Goal: Transaction & Acquisition: Purchase product/service

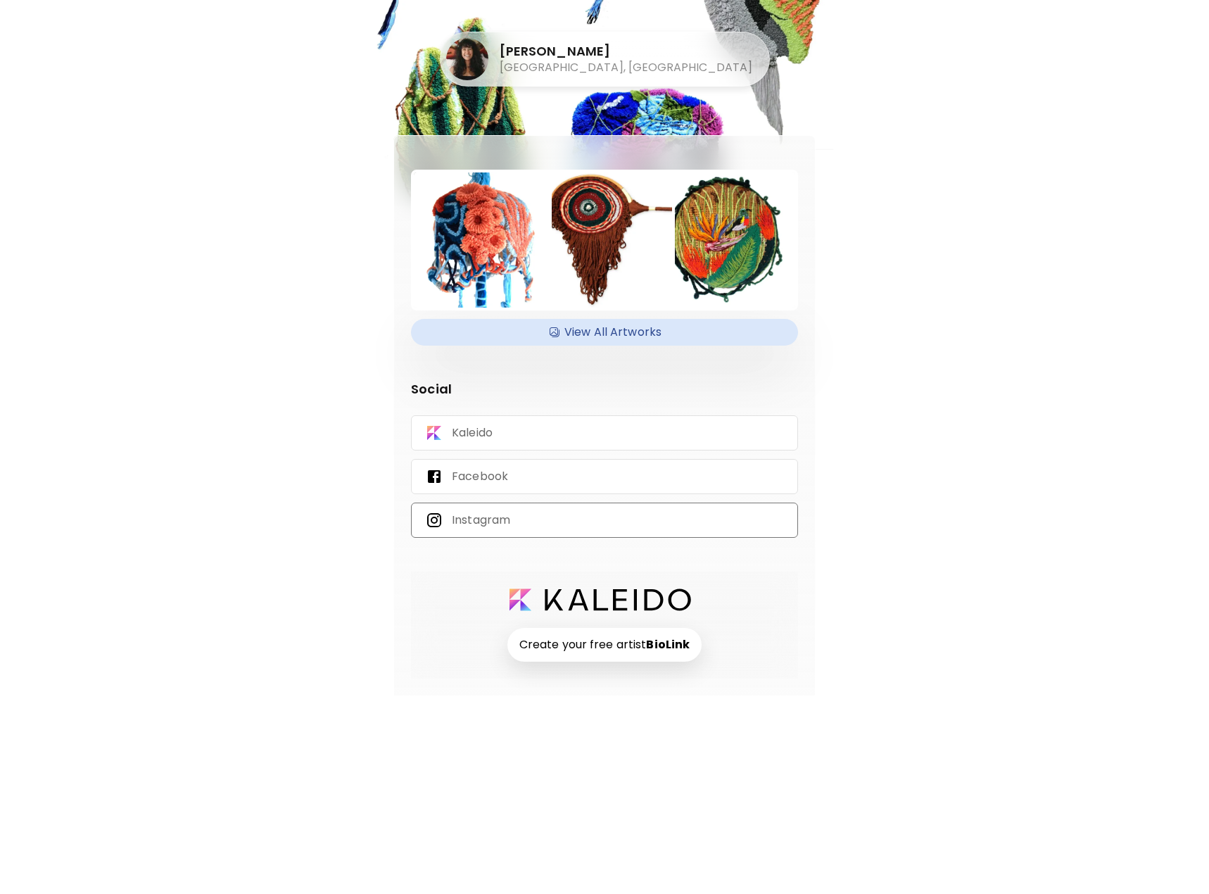
click at [562, 523] on div "Instagram" at bounding box center [604, 519] width 387 height 35
click at [527, 429] on div "Kaleido" at bounding box center [604, 432] width 387 height 35
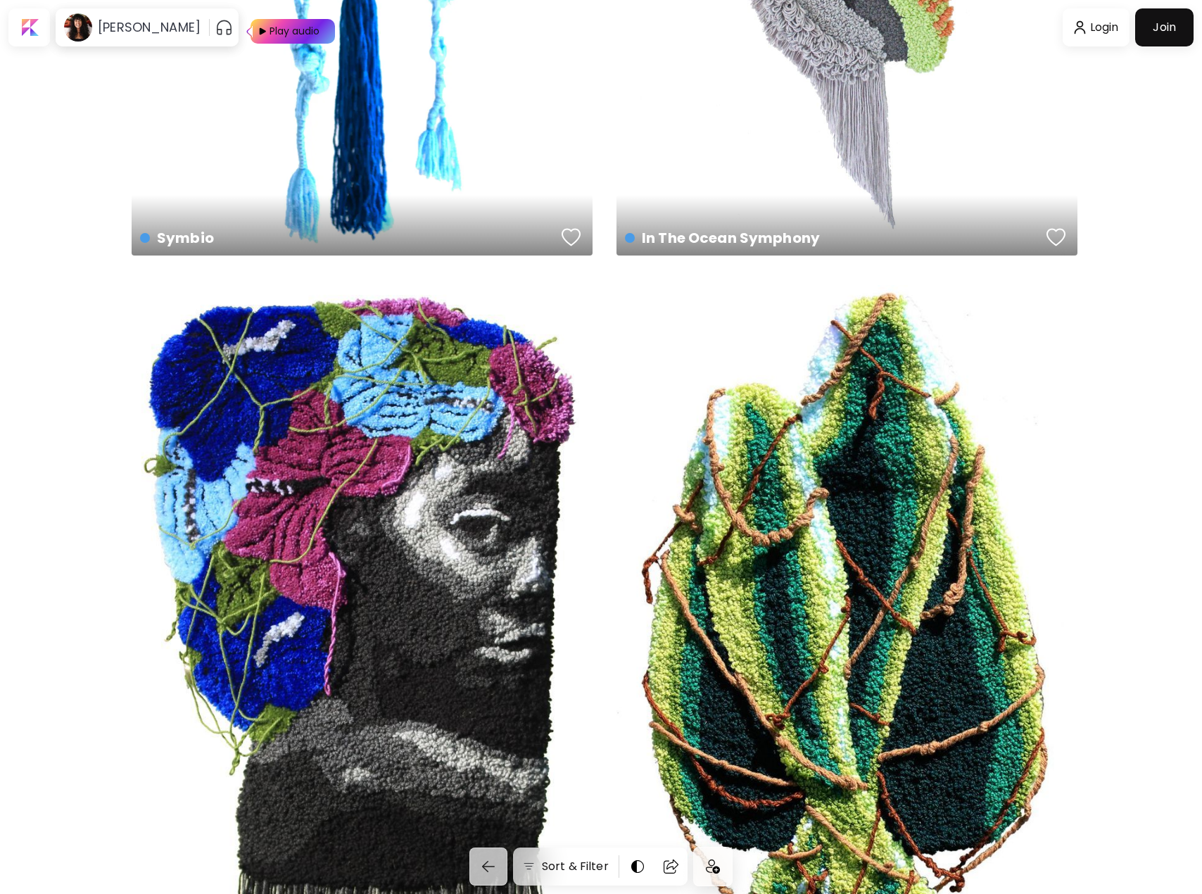
scroll to position [774, 0]
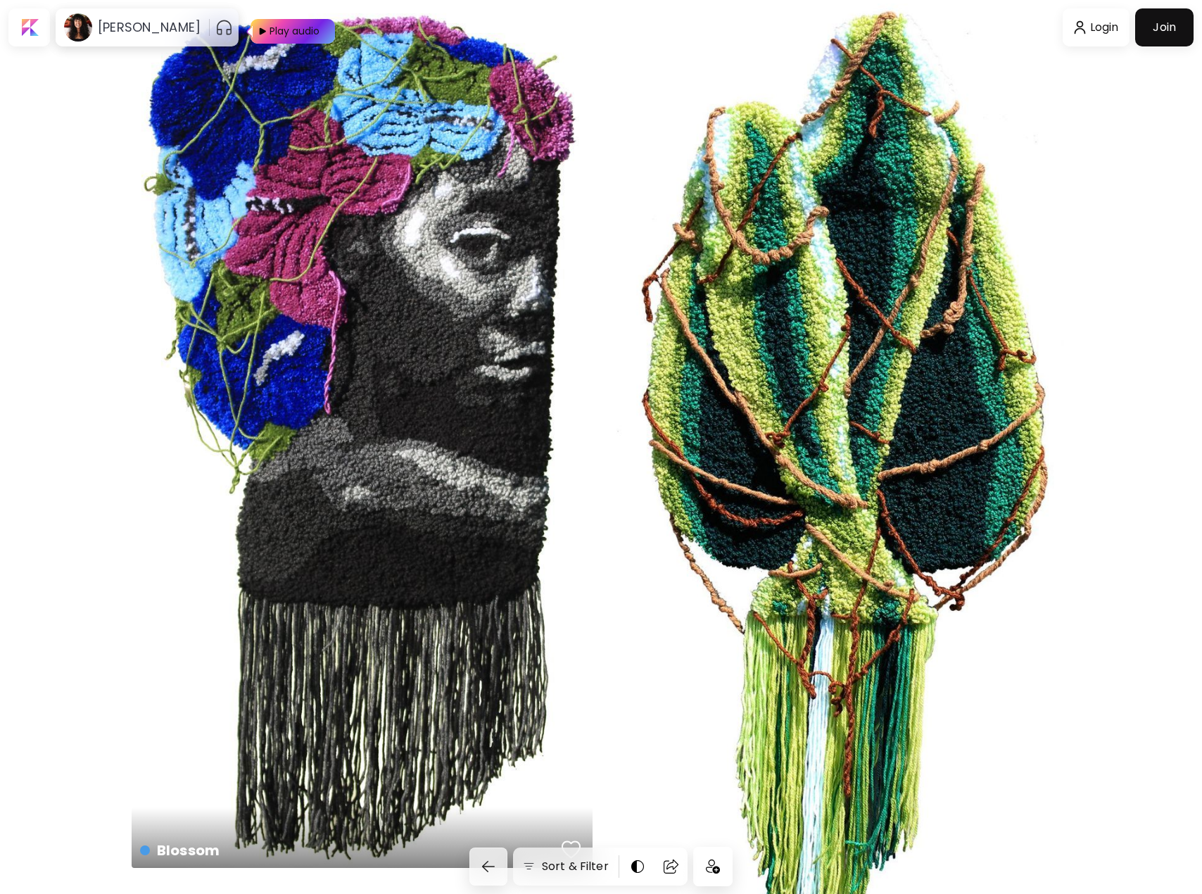
click at [866, 380] on div "Grounding The Self Available | 44 x 108 cm" at bounding box center [846, 506] width 461 height 1005
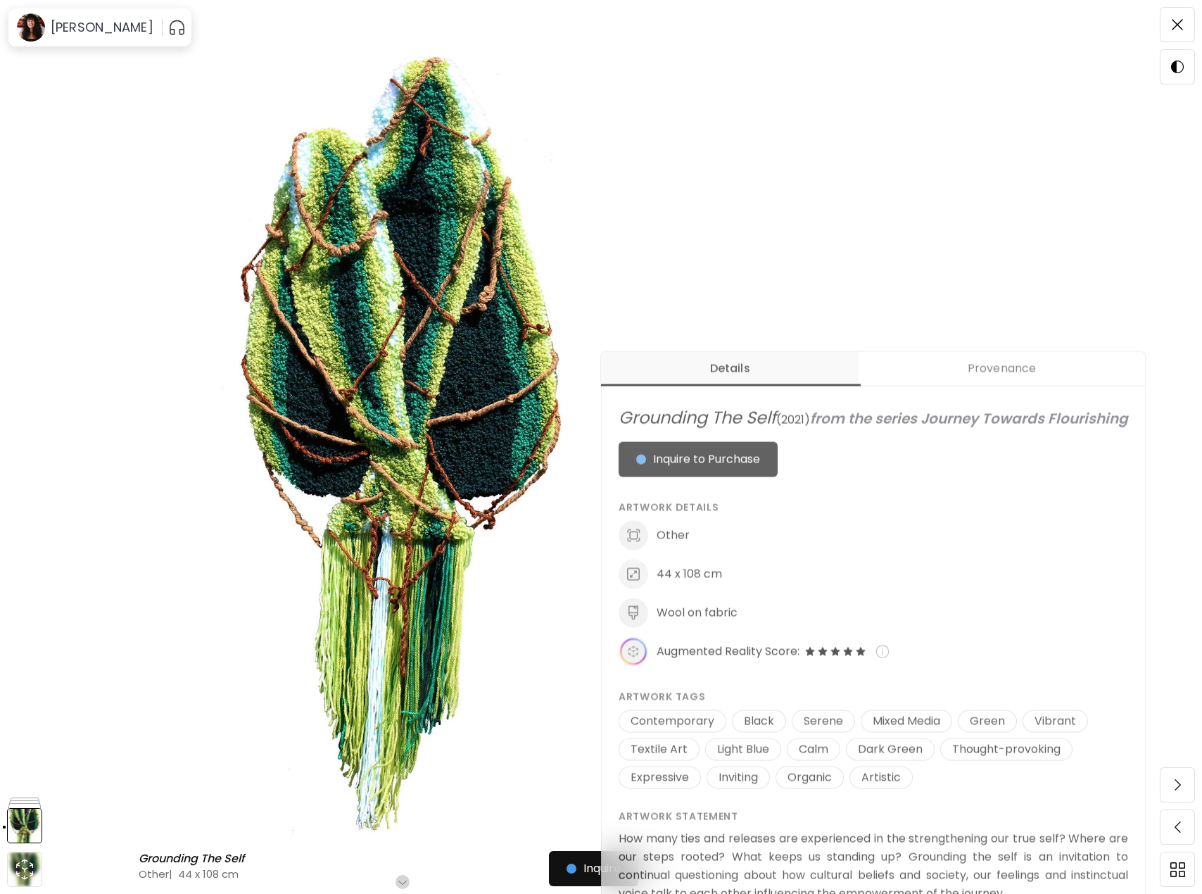
scroll to position [704, 0]
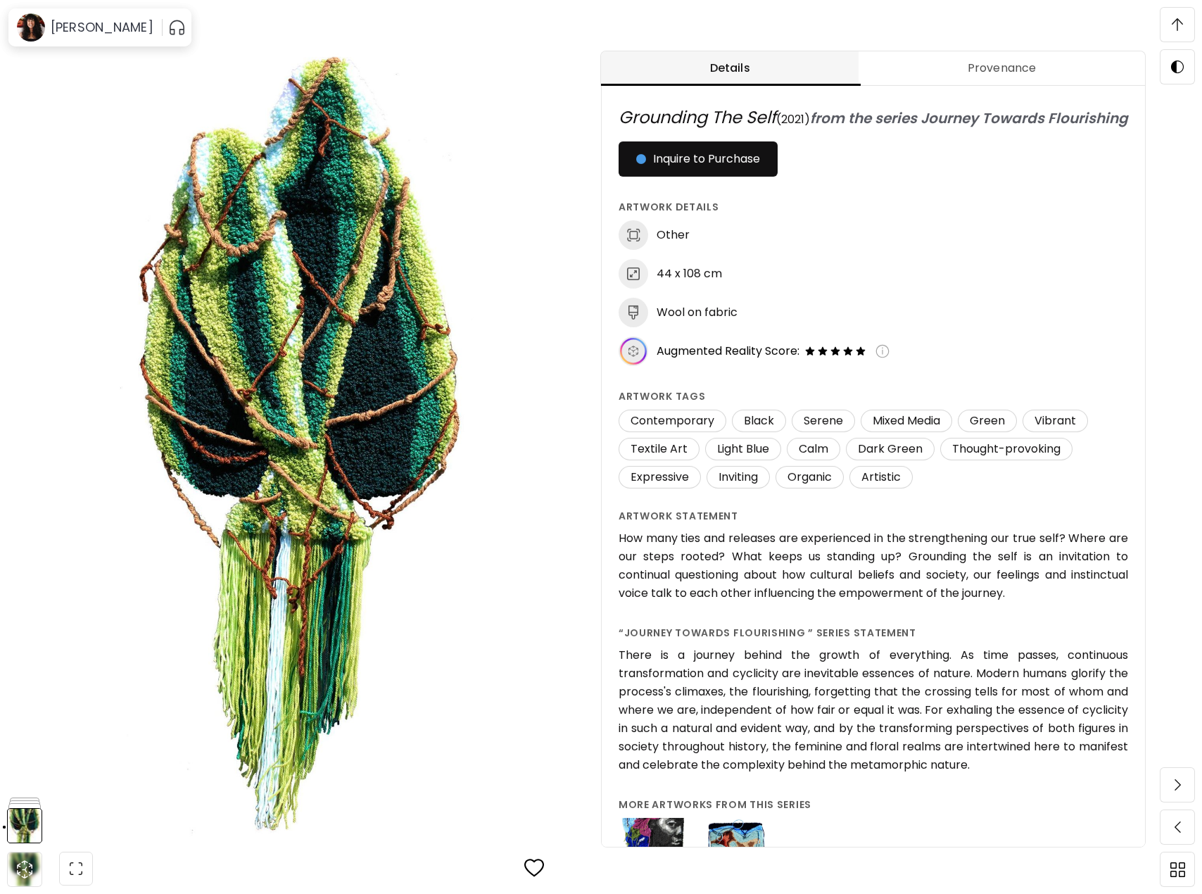
click at [1024, 70] on span "Provenance" at bounding box center [1001, 68] width 269 height 17
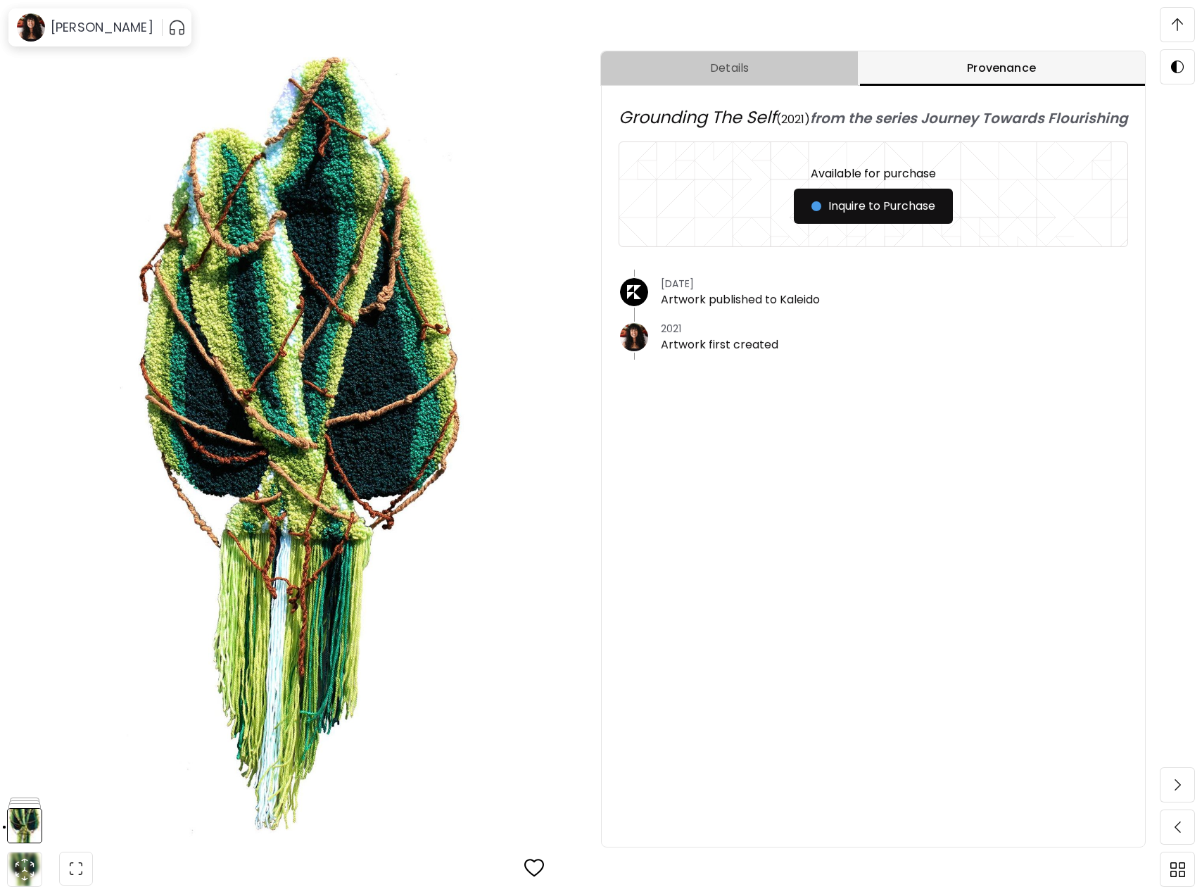
click at [749, 68] on span "Details" at bounding box center [729, 68] width 240 height 17
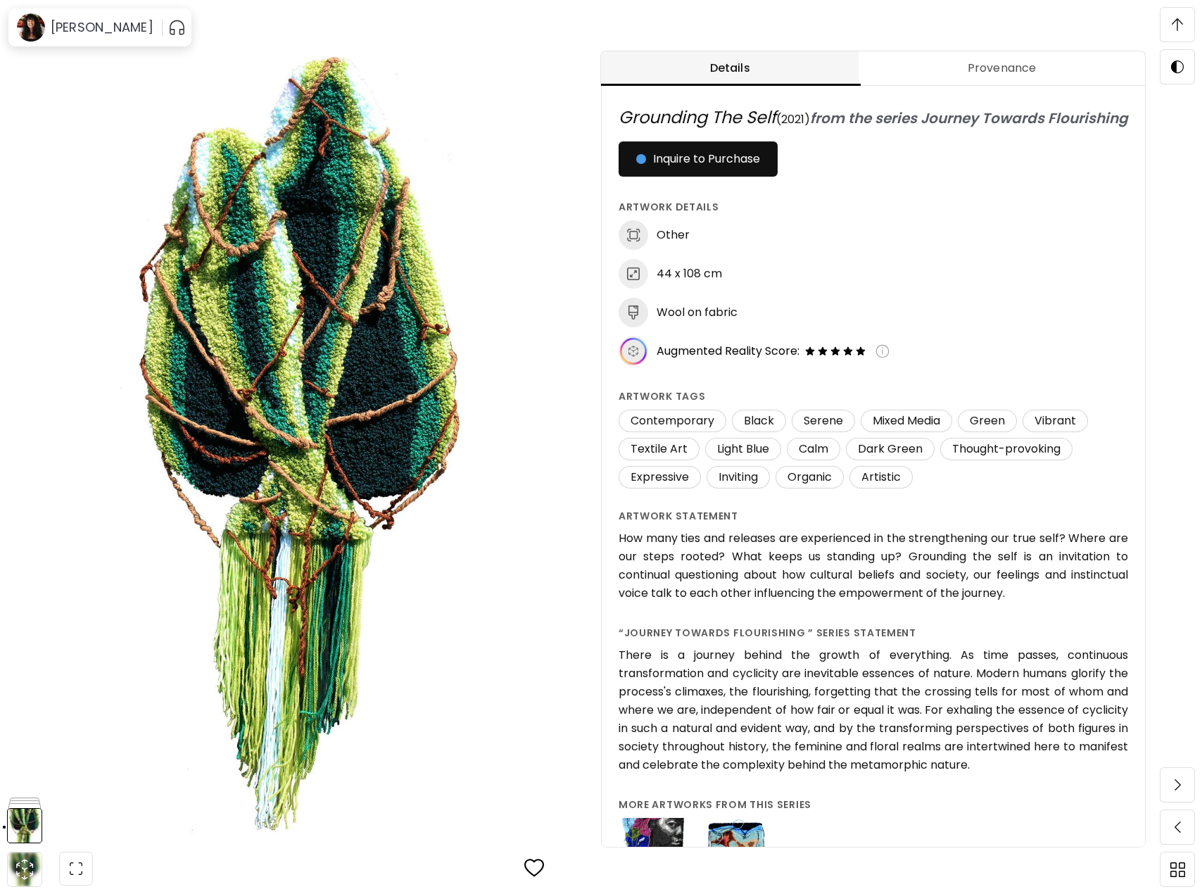
click at [169, 33] on img "button" at bounding box center [177, 27] width 18 height 23
click at [180, 23] on img "button" at bounding box center [179, 27] width 17 height 17
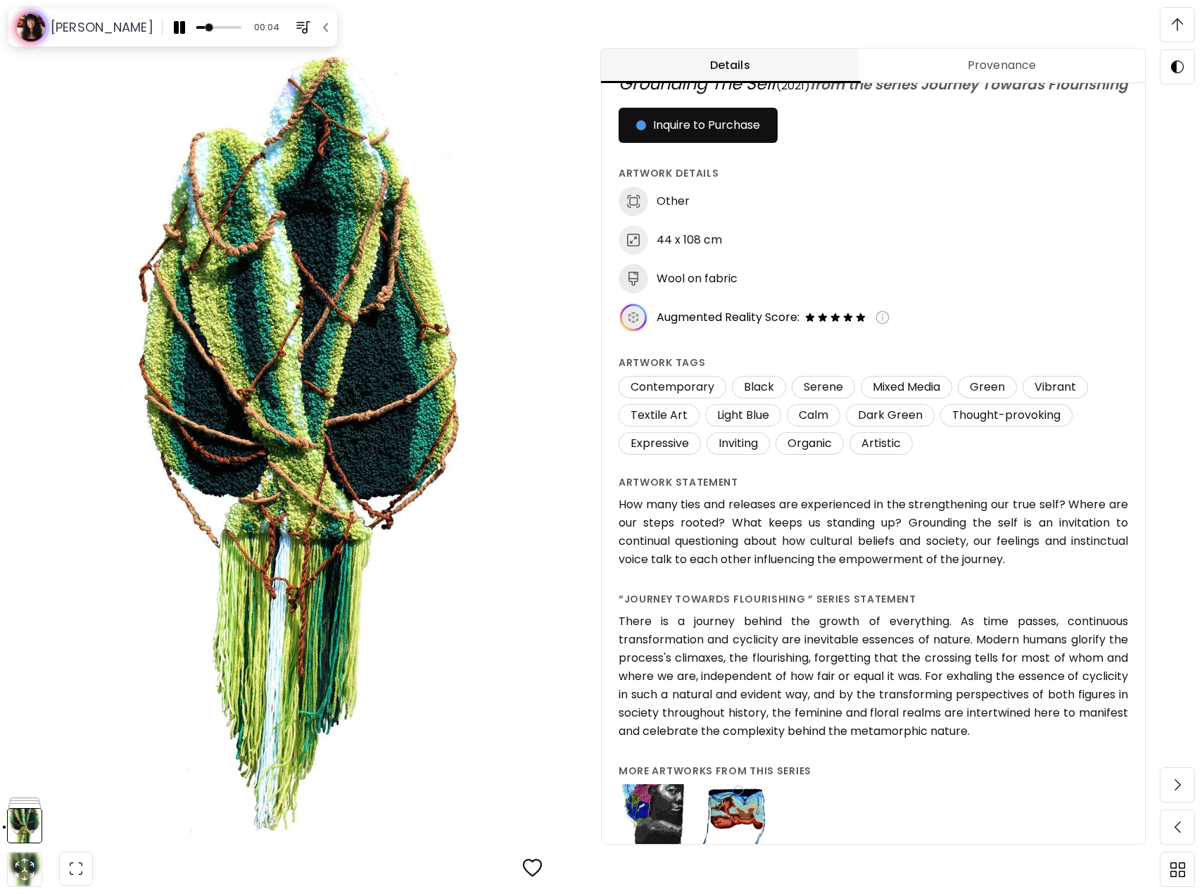
scroll to position [0, 0]
